Goal: Information Seeking & Learning: Understand process/instructions

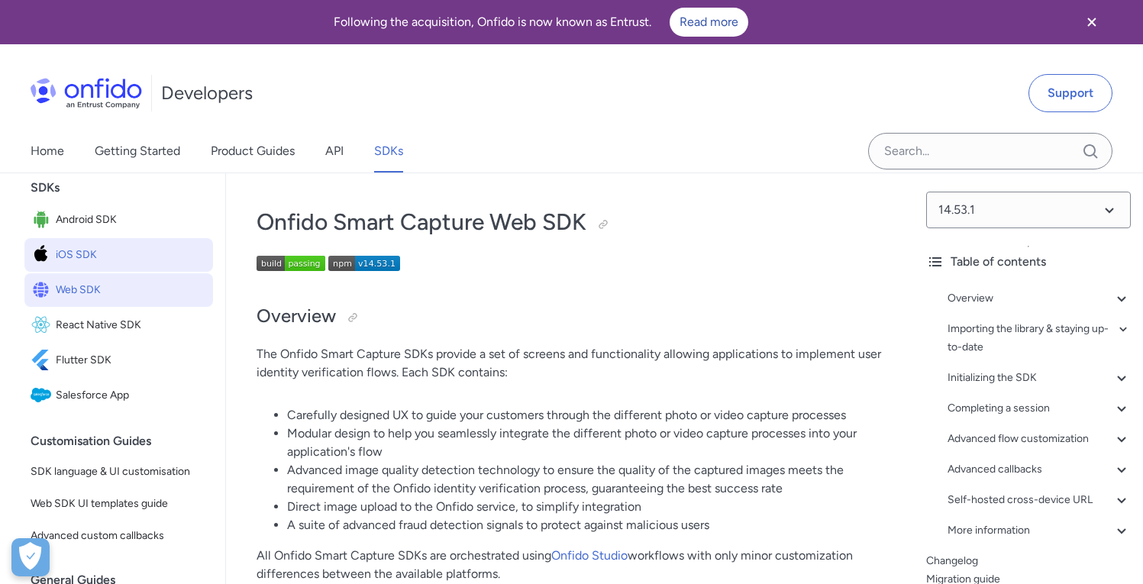
scroll to position [121, 0]
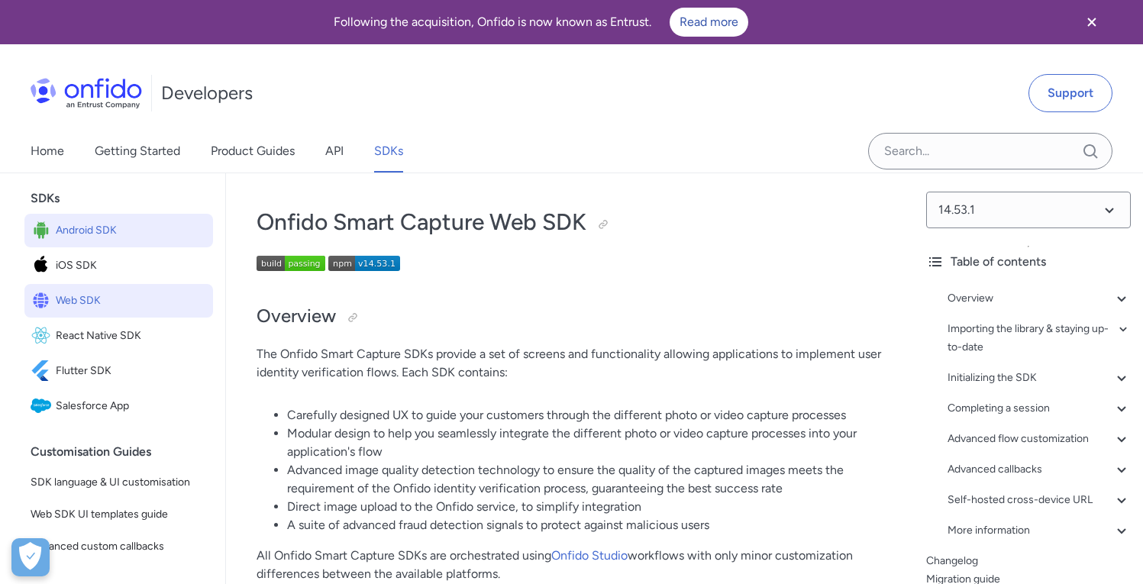
click at [111, 241] on span "Android SDK" at bounding box center [131, 230] width 151 height 21
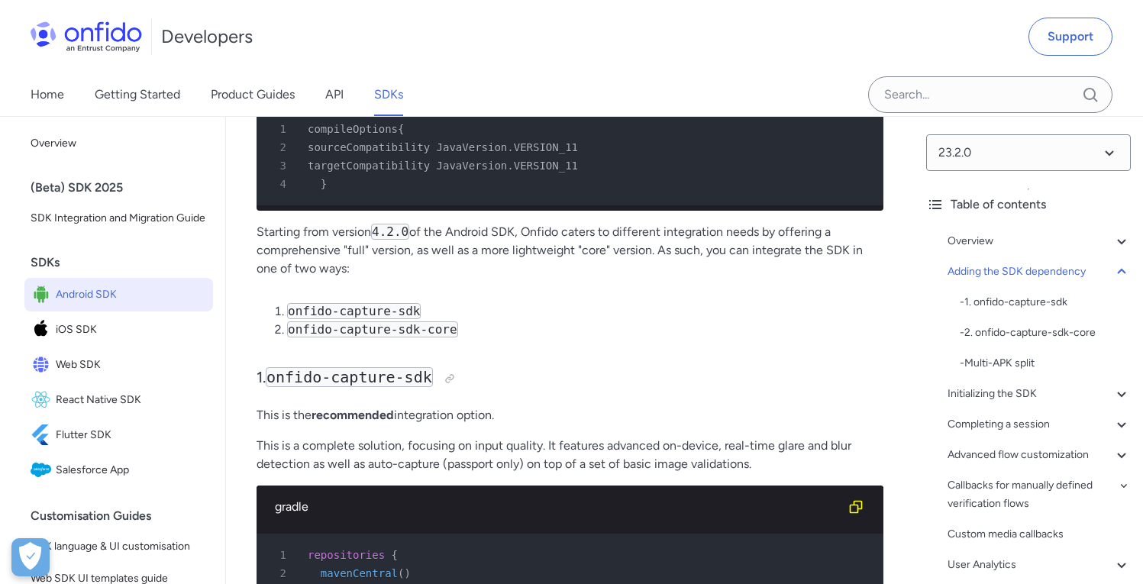
scroll to position [1522, 0]
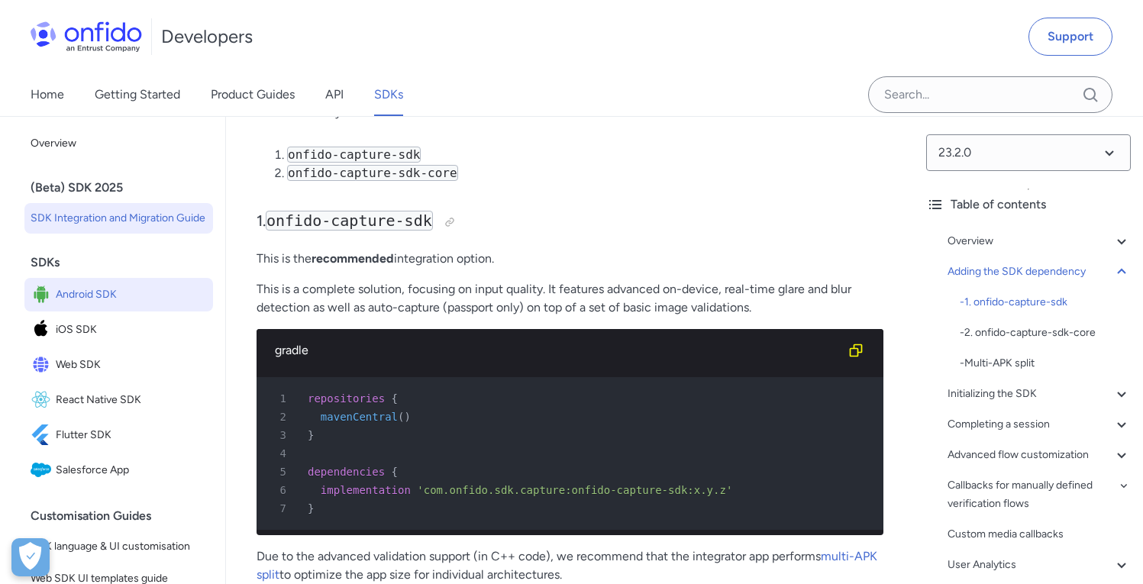
click at [115, 222] on span "SDK Integration and Migration Guide" at bounding box center [119, 218] width 176 height 18
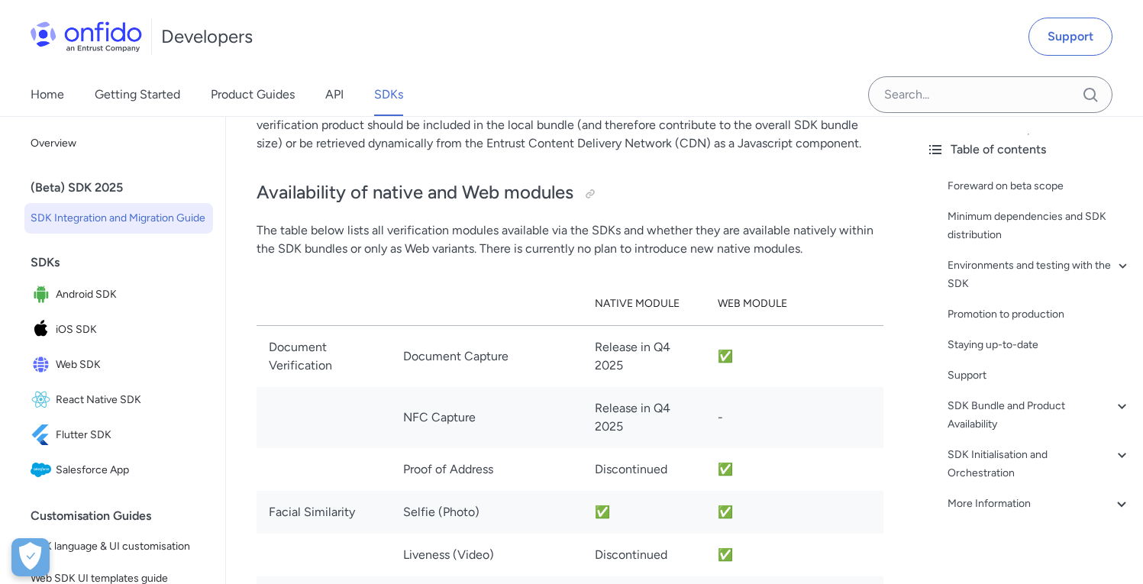
scroll to position [2210, 0]
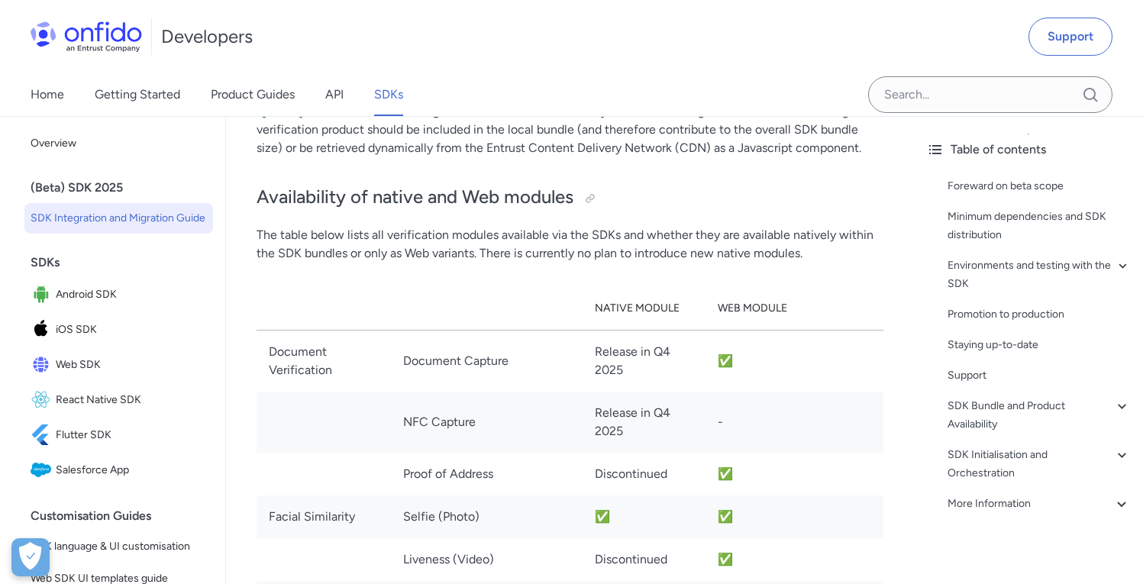
click at [732, 58] on div "Developers Support" at bounding box center [571, 36] width 1143 height 73
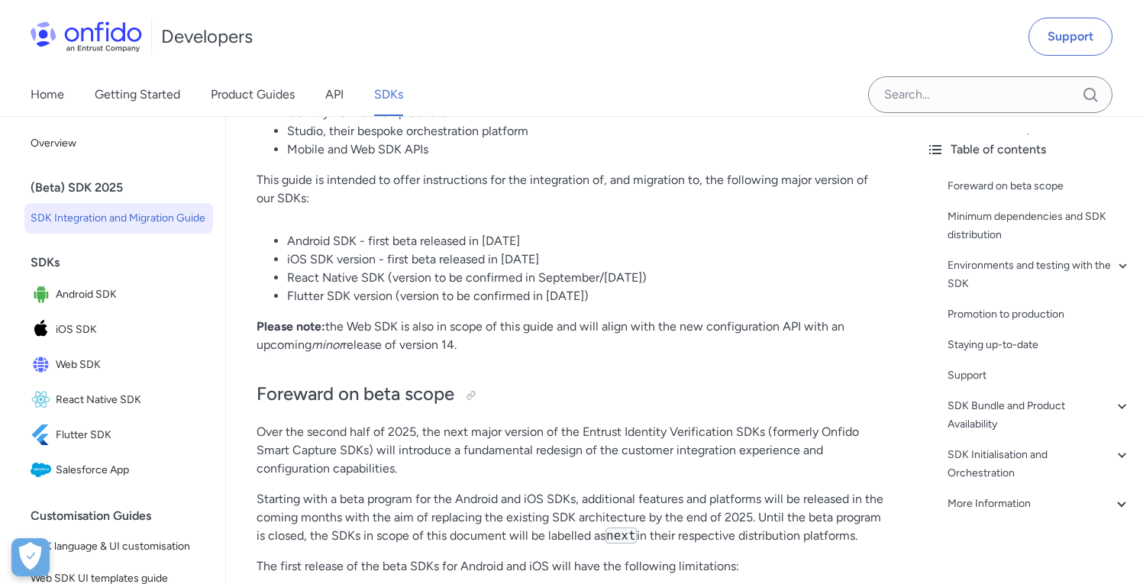
scroll to position [0, 0]
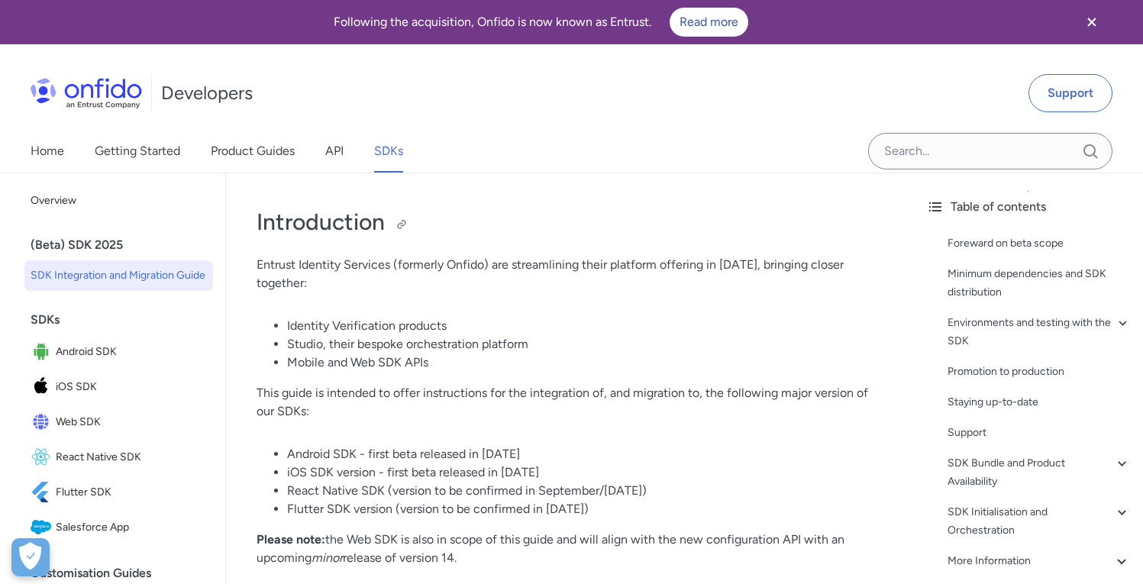
click at [558, 235] on h1 "Introduction" at bounding box center [570, 222] width 627 height 31
click at [535, 260] on p "Entrust Identity Services (formerly Onfido) are streamlining their platform off…" at bounding box center [570, 274] width 627 height 37
click at [1100, 13] on icon "Close banner" at bounding box center [1092, 22] width 18 height 18
